Goal: Information Seeking & Learning: Learn about a topic

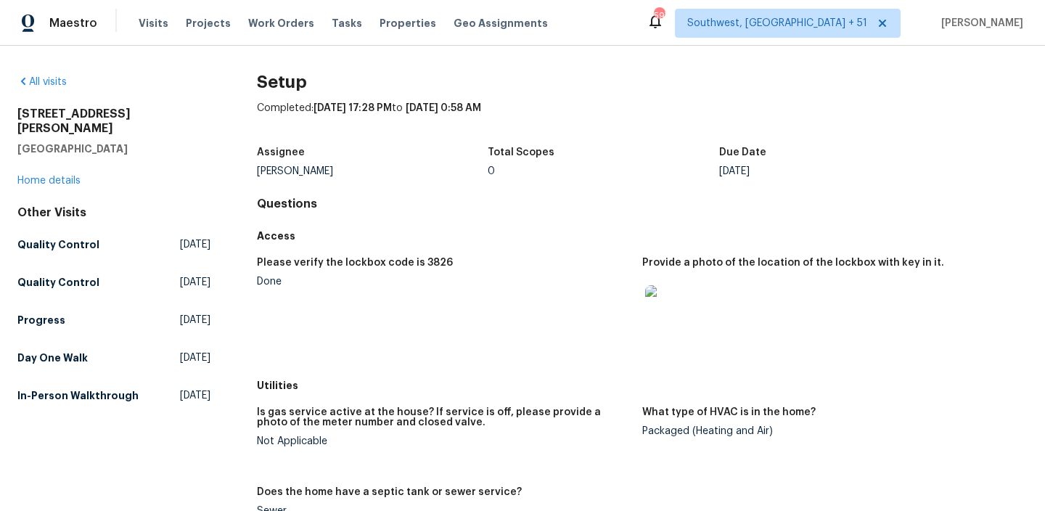
scroll to position [624, 0]
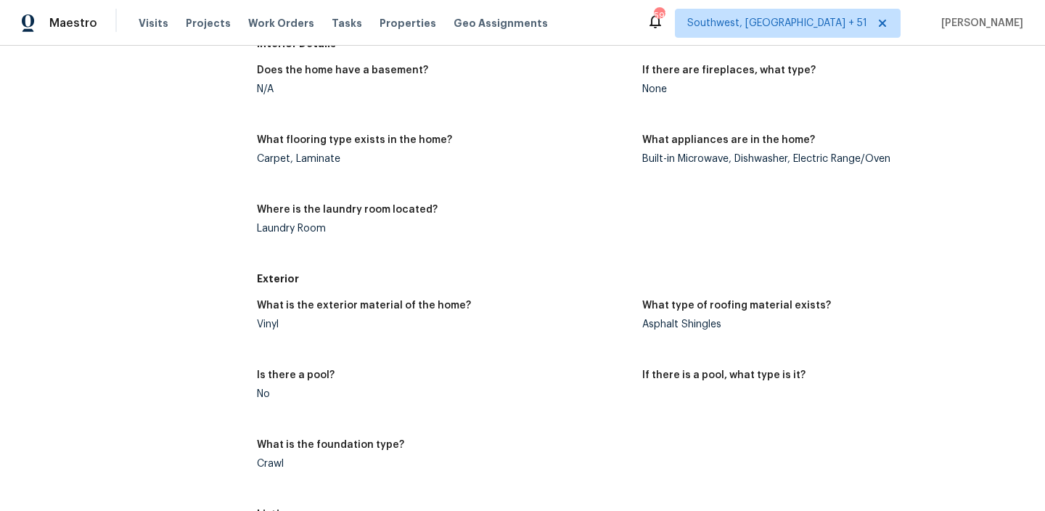
click at [280, 332] on figure "What is the exterior material of the home? Vinyl" at bounding box center [449, 327] width 385 height 52
click at [274, 160] on div "Carpet, Laminate" at bounding box center [444, 159] width 374 height 10
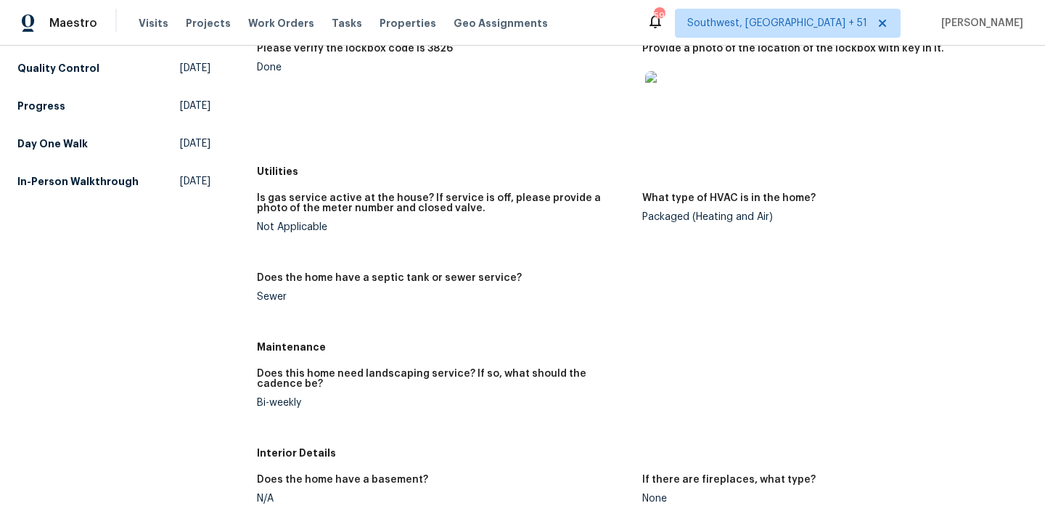
scroll to position [485, 0]
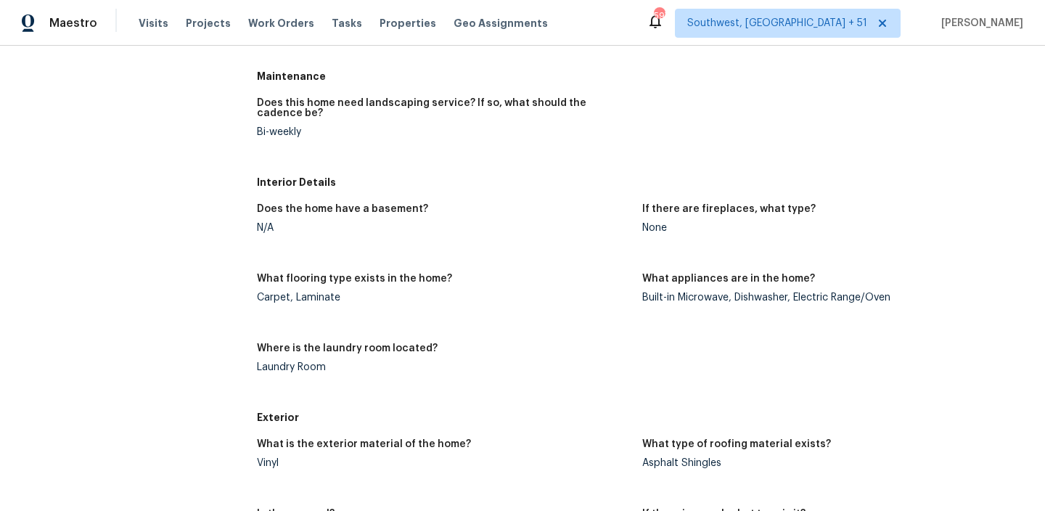
click at [698, 284] on div "What appliances are in the home?" at bounding box center [829, 283] width 374 height 19
click at [771, 286] on div "What appliances are in the home?" at bounding box center [829, 283] width 374 height 19
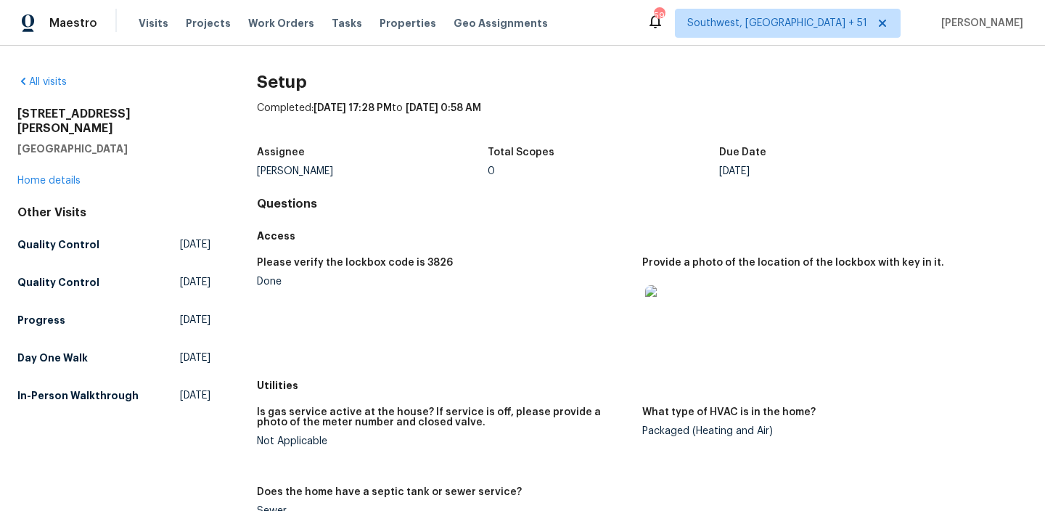
click at [144, 33] on div "Visits Projects Work Orders Tasks Properties Geo Assignments" at bounding box center [352, 23] width 427 height 29
click at [144, 29] on span "Visits" at bounding box center [154, 23] width 30 height 15
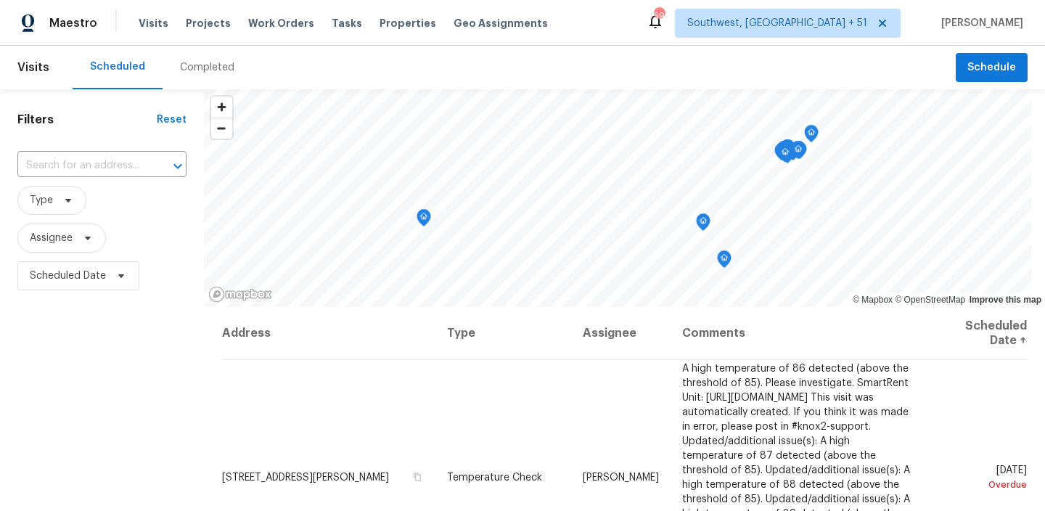
click at [207, 67] on div "Completed" at bounding box center [207, 67] width 54 height 15
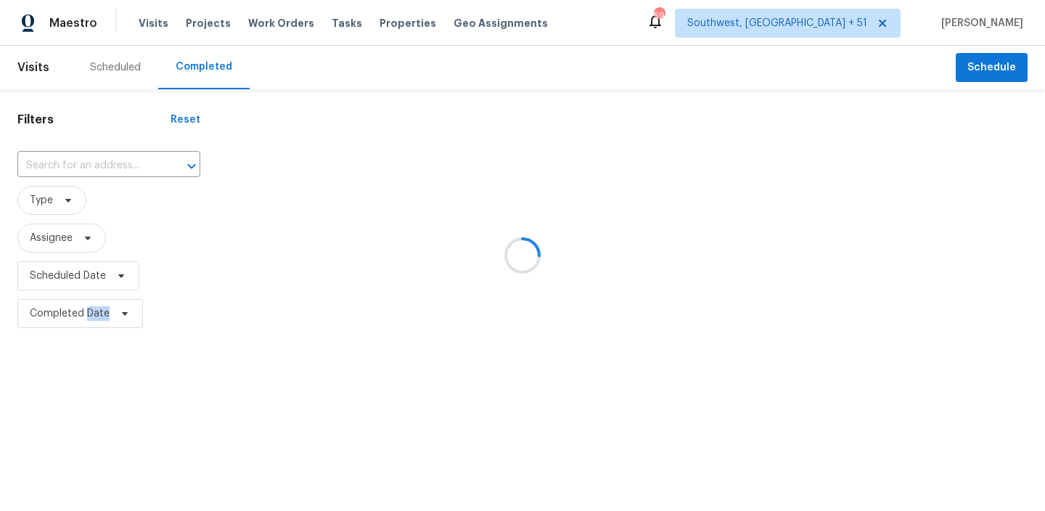
click at [207, 67] on div at bounding box center [522, 255] width 1045 height 511
